Goal: Task Accomplishment & Management: Manage account settings

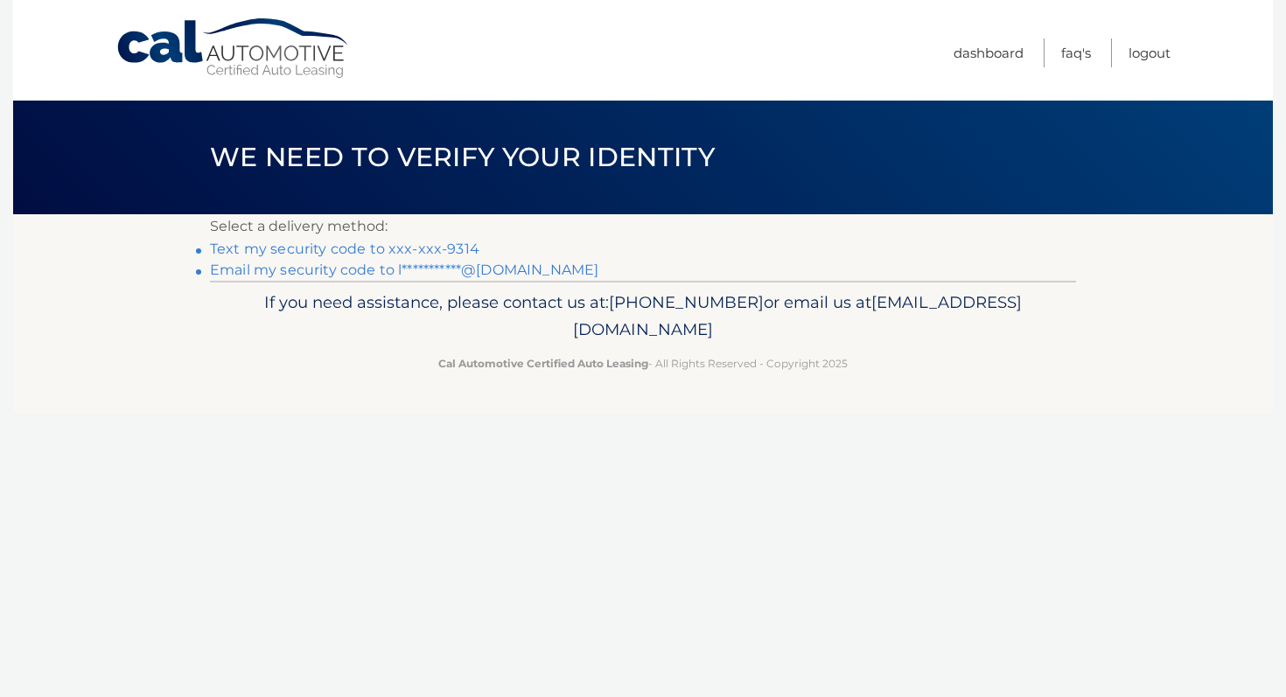
click at [404, 247] on link "Text my security code to xxx-xxx-9314" at bounding box center [344, 249] width 269 height 17
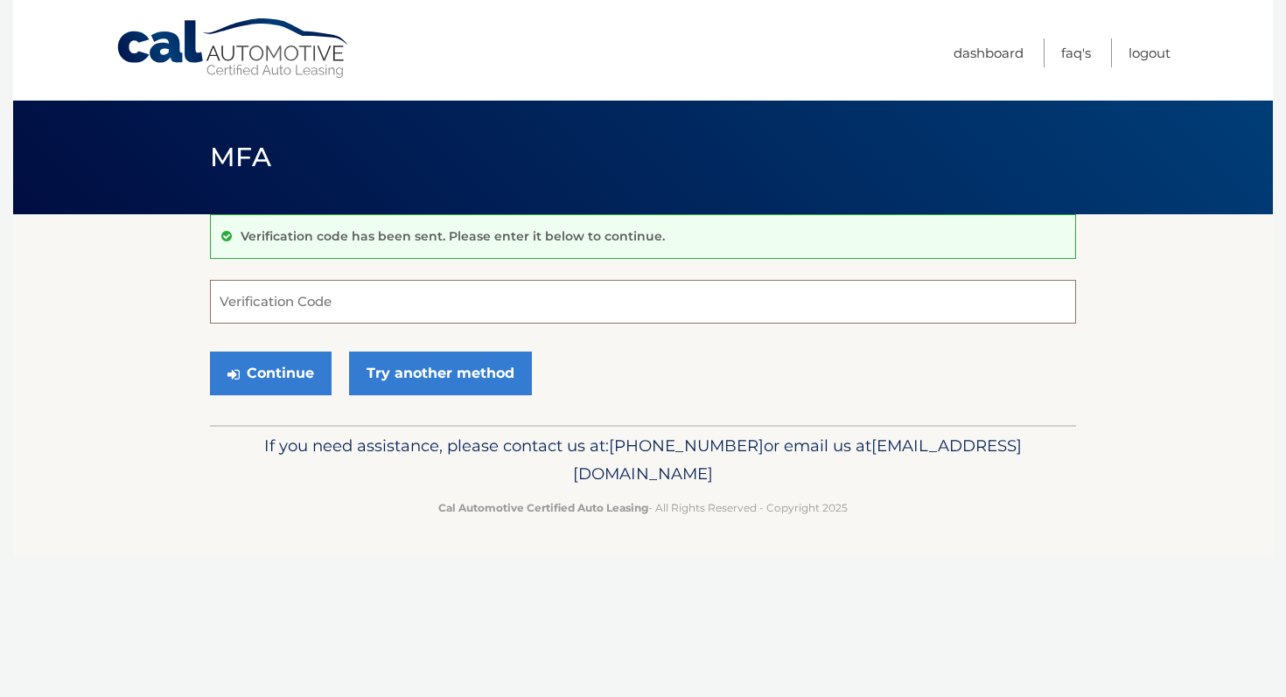
click at [477, 311] on input "Verification Code" at bounding box center [643, 302] width 866 height 44
type input "924520"
click at [294, 371] on button "Continue" at bounding box center [271, 374] width 122 height 44
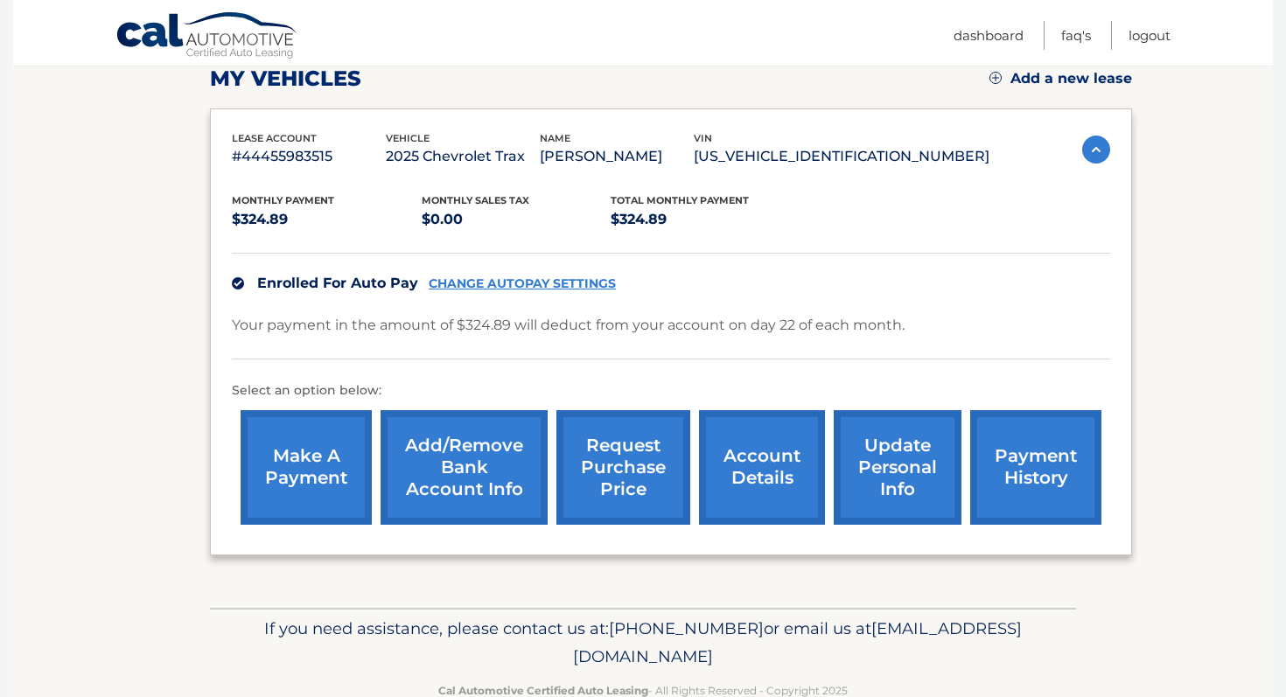
scroll to position [247, 0]
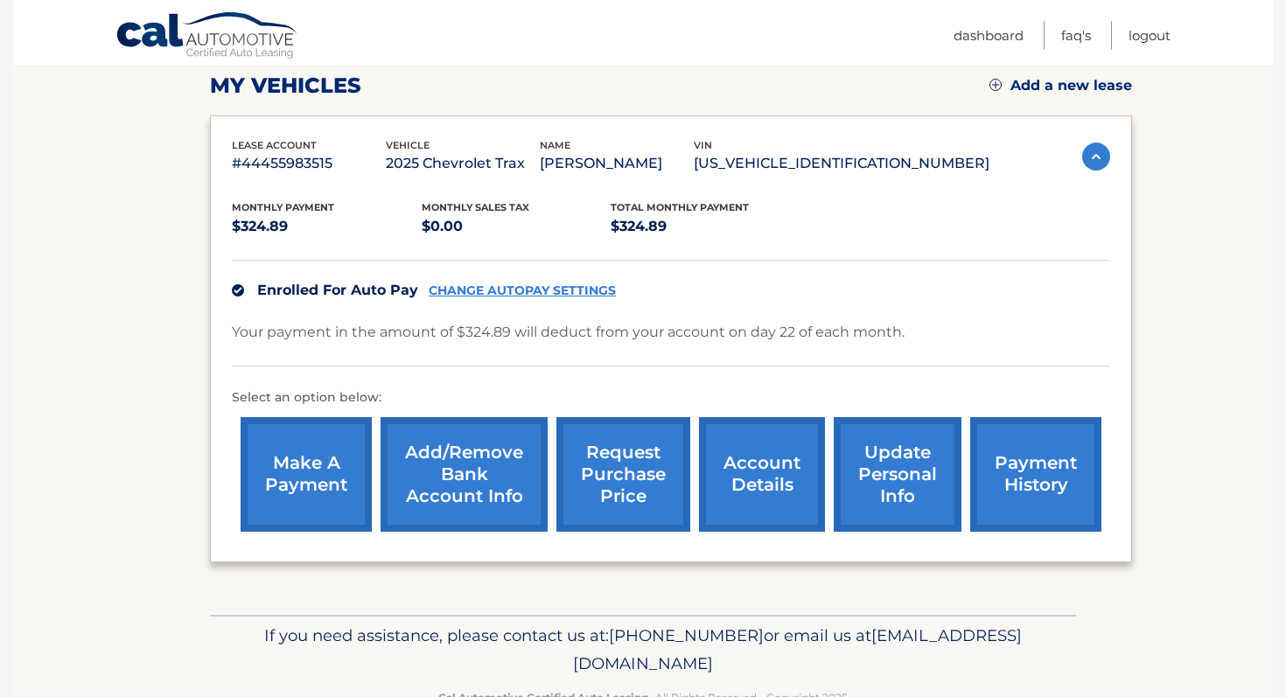
click at [1021, 483] on link "payment history" at bounding box center [1035, 474] width 131 height 115
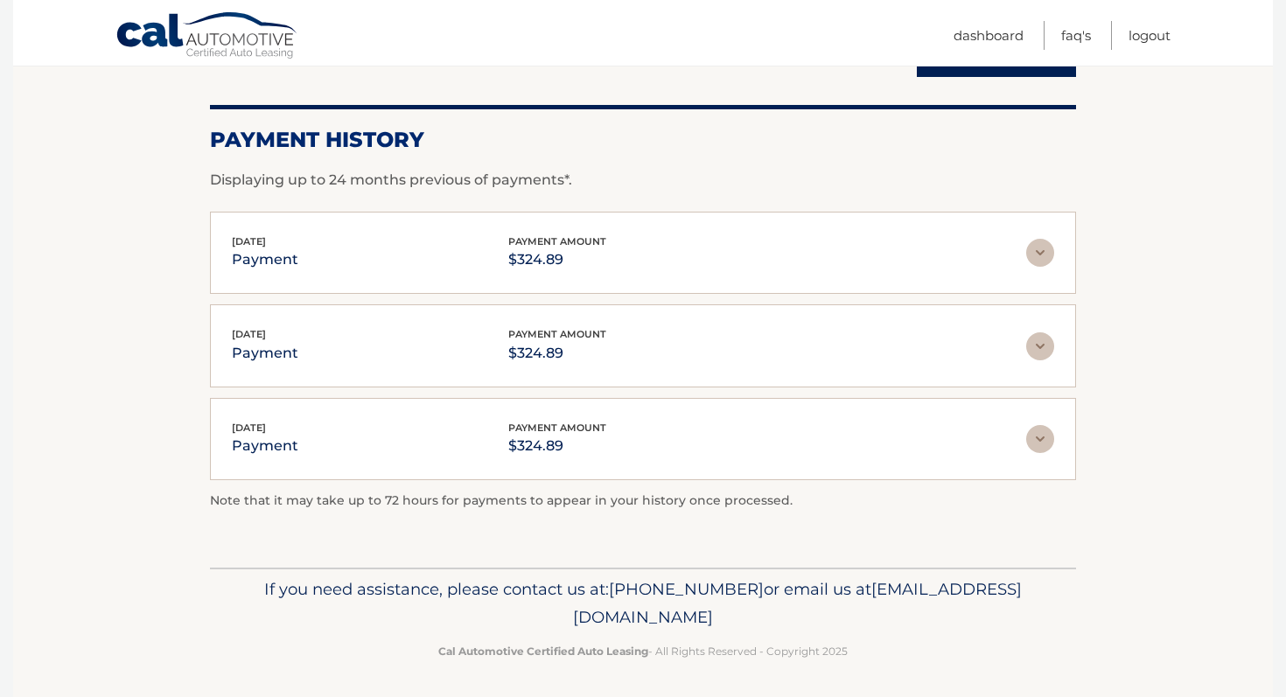
scroll to position [217, 0]
click at [1039, 243] on img at bounding box center [1040, 251] width 28 height 28
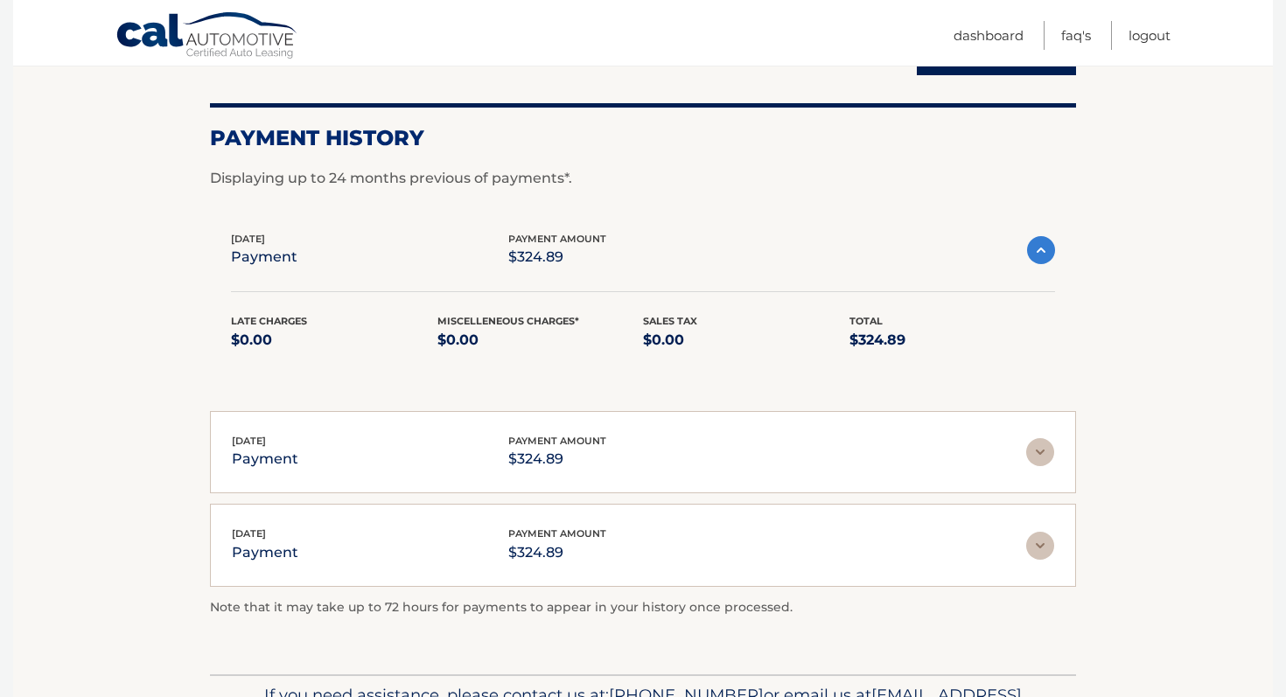
click at [1039, 243] on img at bounding box center [1041, 250] width 28 height 28
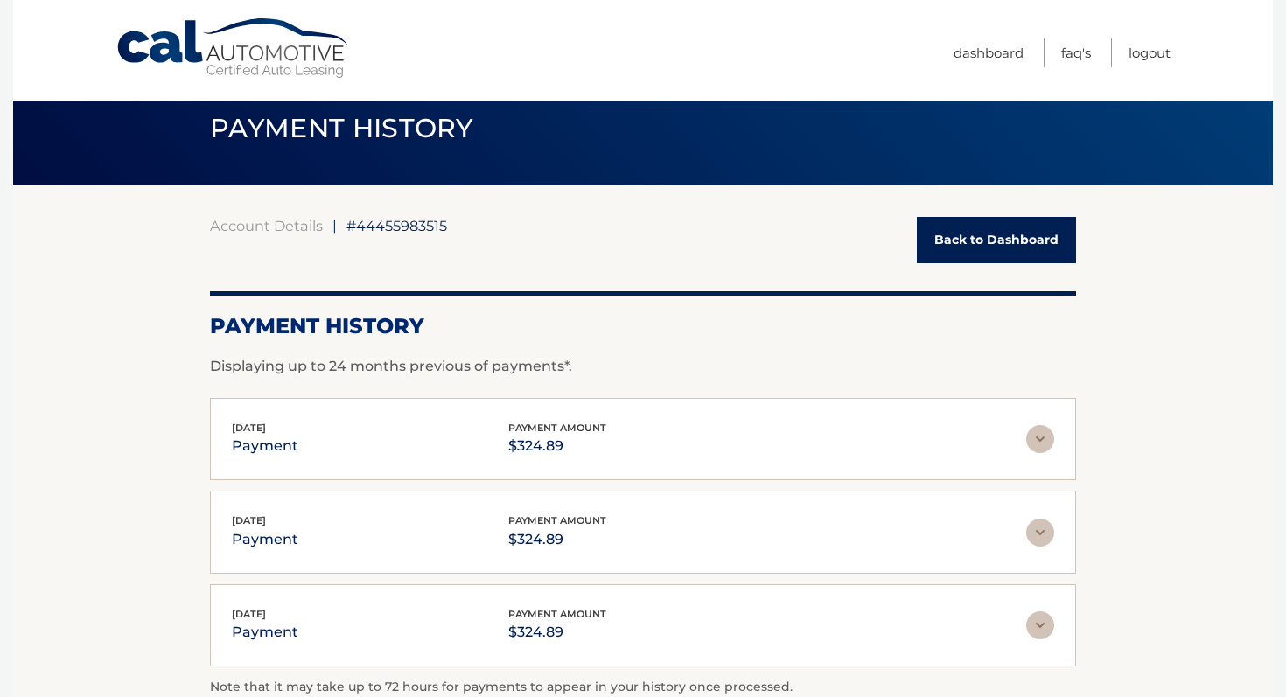
scroll to position [0, 0]
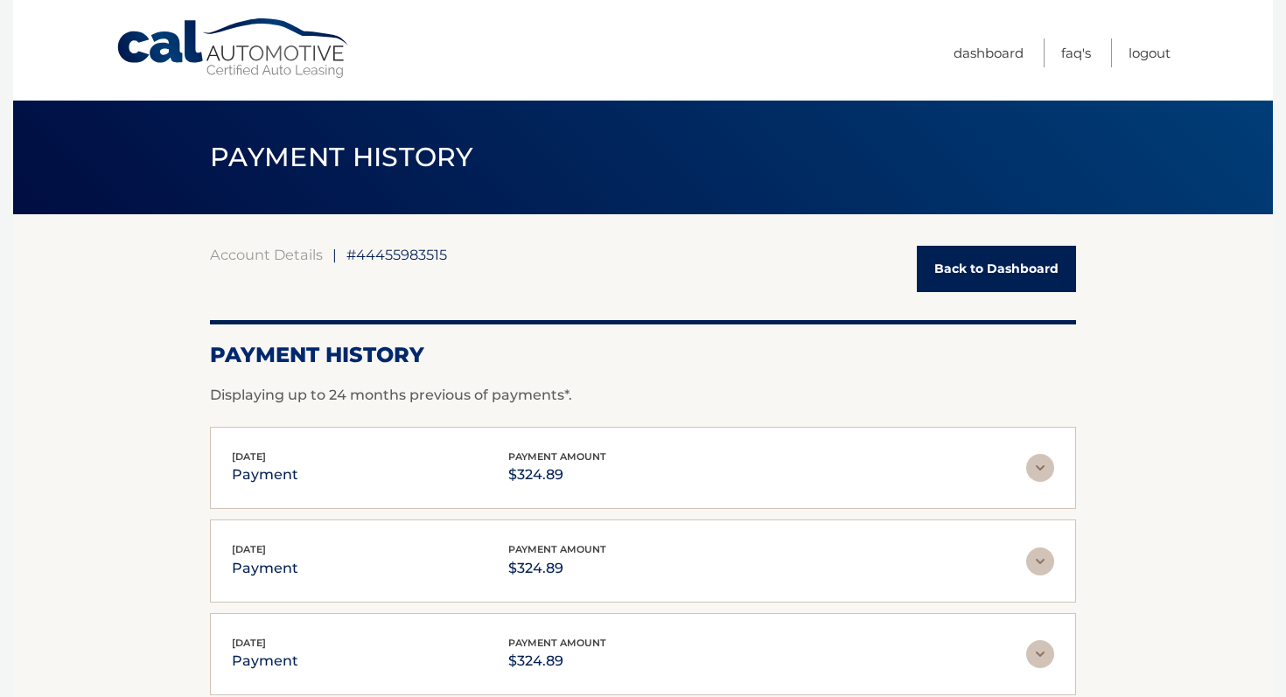
click at [950, 255] on link "Back to Dashboard" at bounding box center [996, 269] width 159 height 46
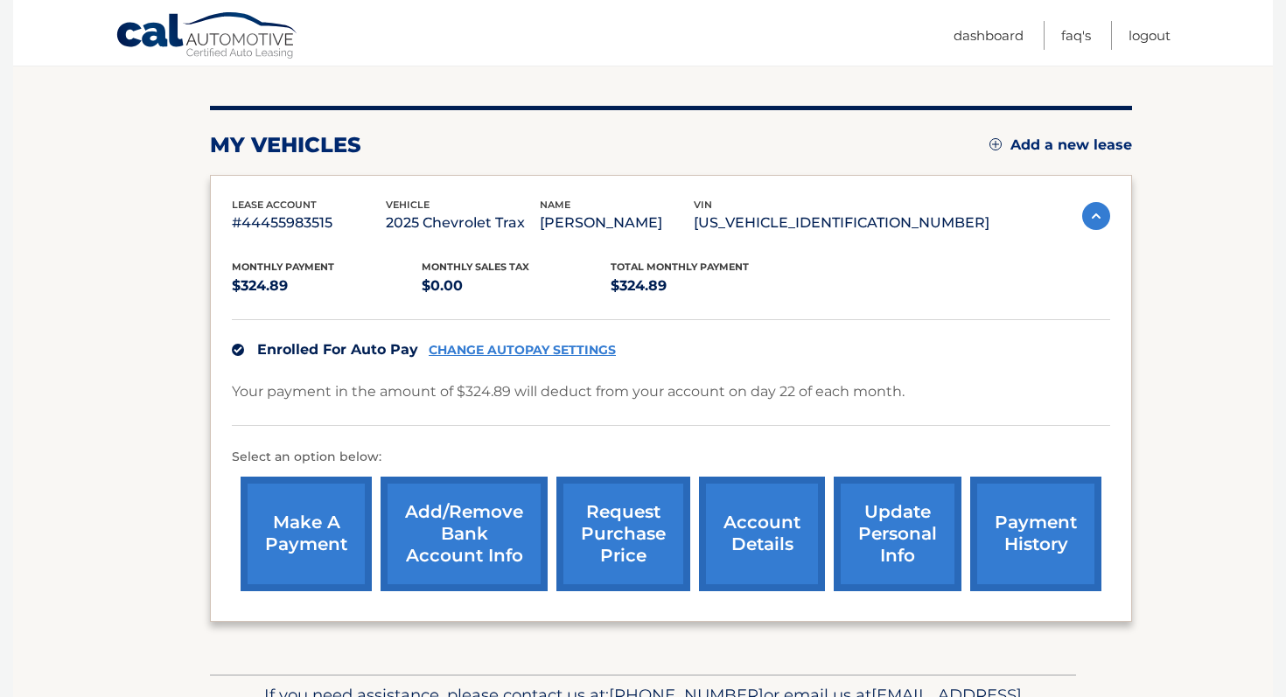
scroll to position [297, 0]
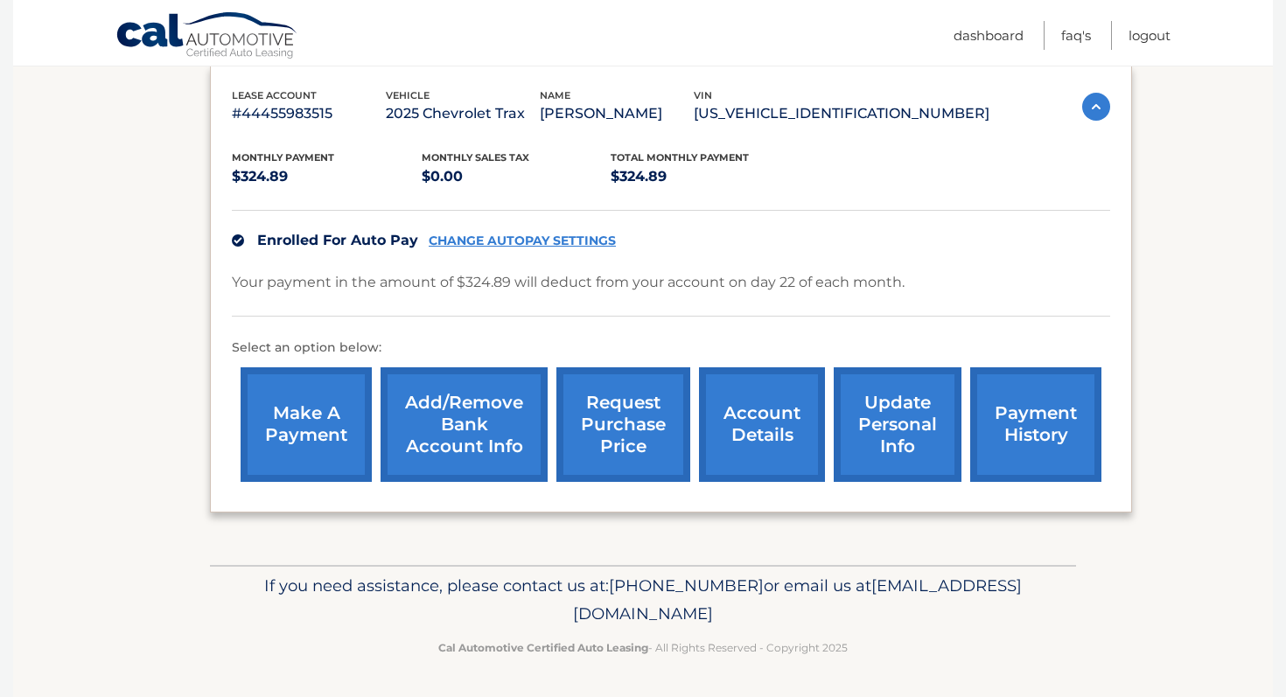
click at [466, 422] on link "Add/Remove bank account info" at bounding box center [464, 424] width 167 height 115
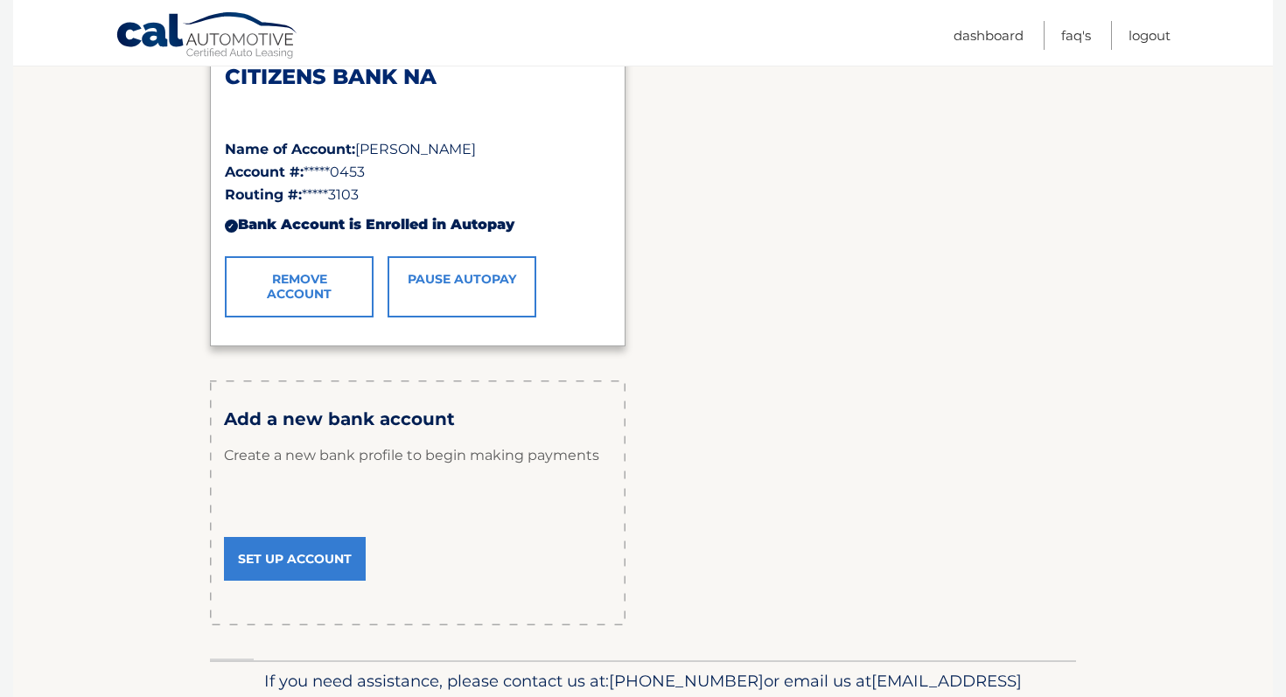
scroll to position [318, 0]
